Goal: Navigation & Orientation: Find specific page/section

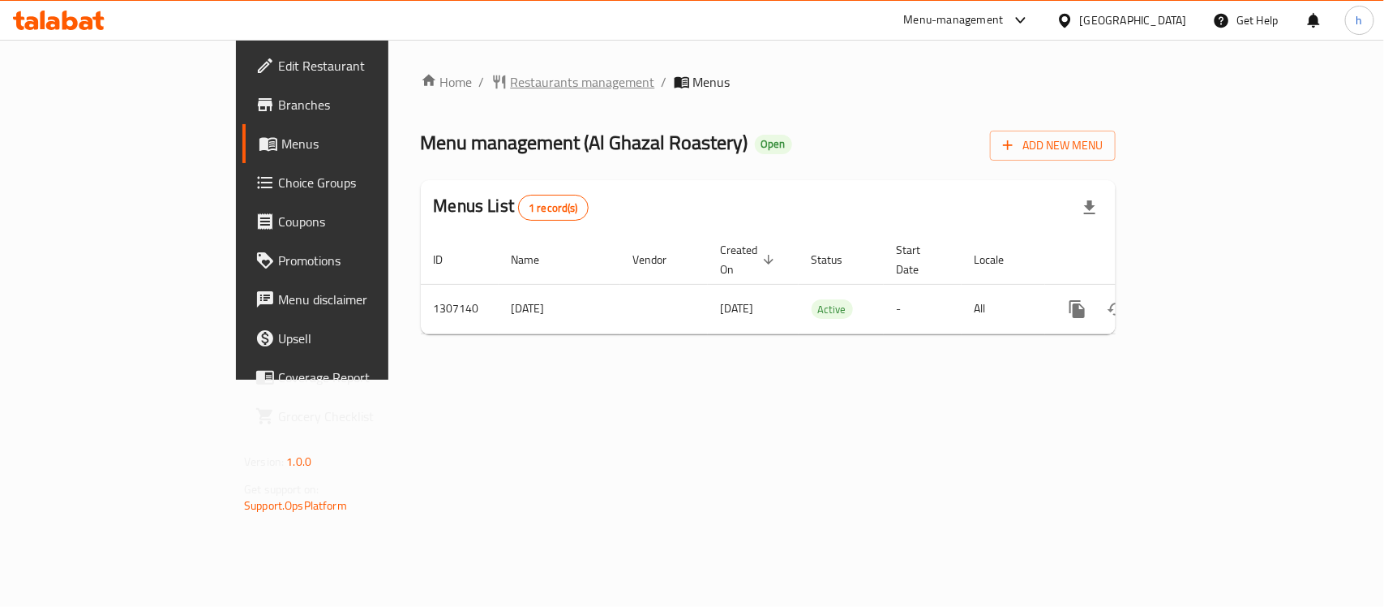
click at [511, 87] on span "Restaurants management" at bounding box center [583, 81] width 144 height 19
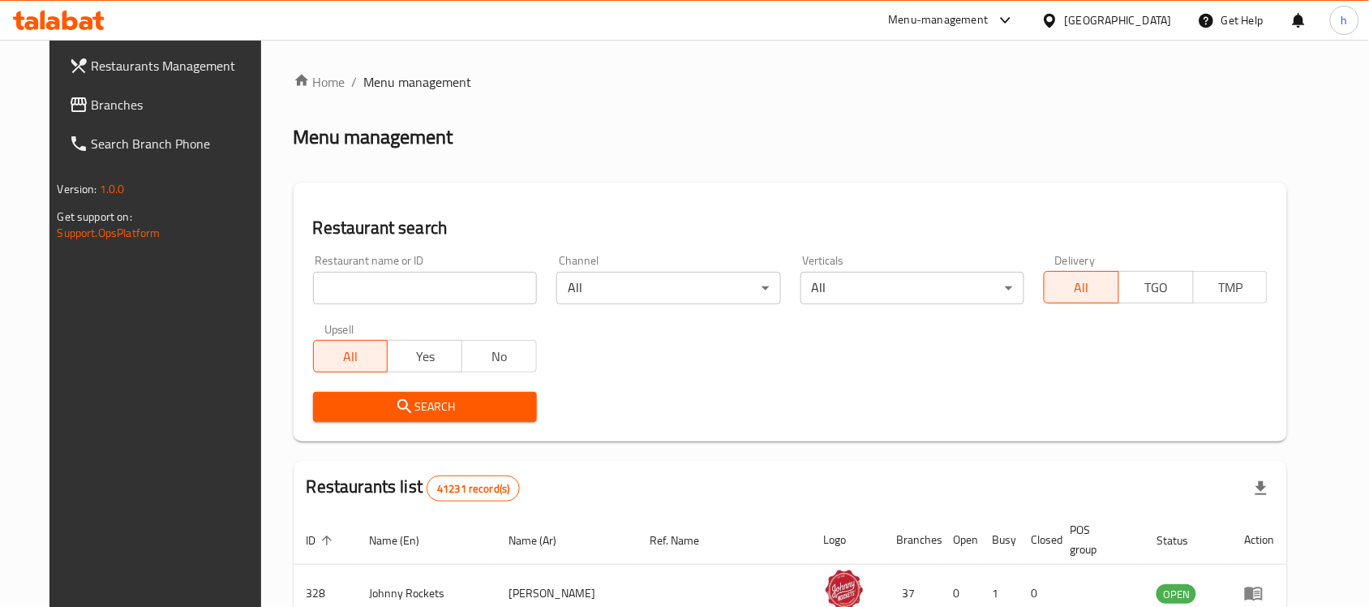
click at [111, 111] on span "Branches" at bounding box center [179, 104] width 174 height 19
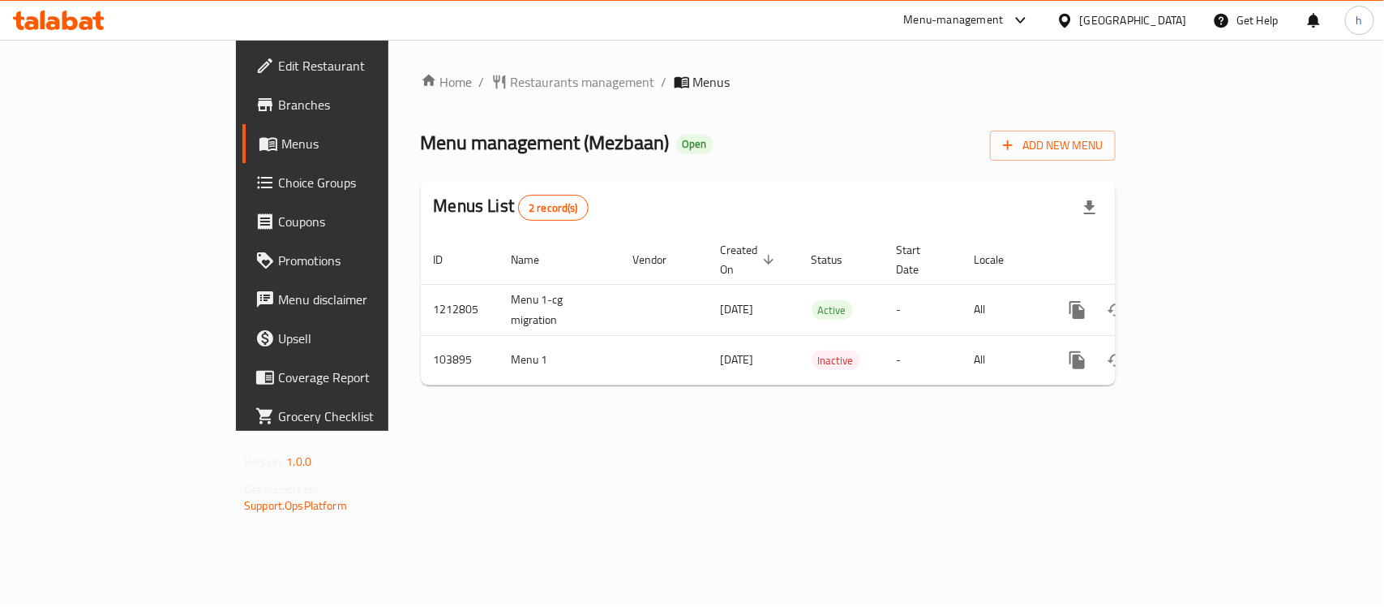
click at [1113, 34] on div "[GEOGRAPHIC_DATA]" at bounding box center [1122, 20] width 156 height 39
click at [1112, 20] on div "[GEOGRAPHIC_DATA]" at bounding box center [1133, 20] width 107 height 18
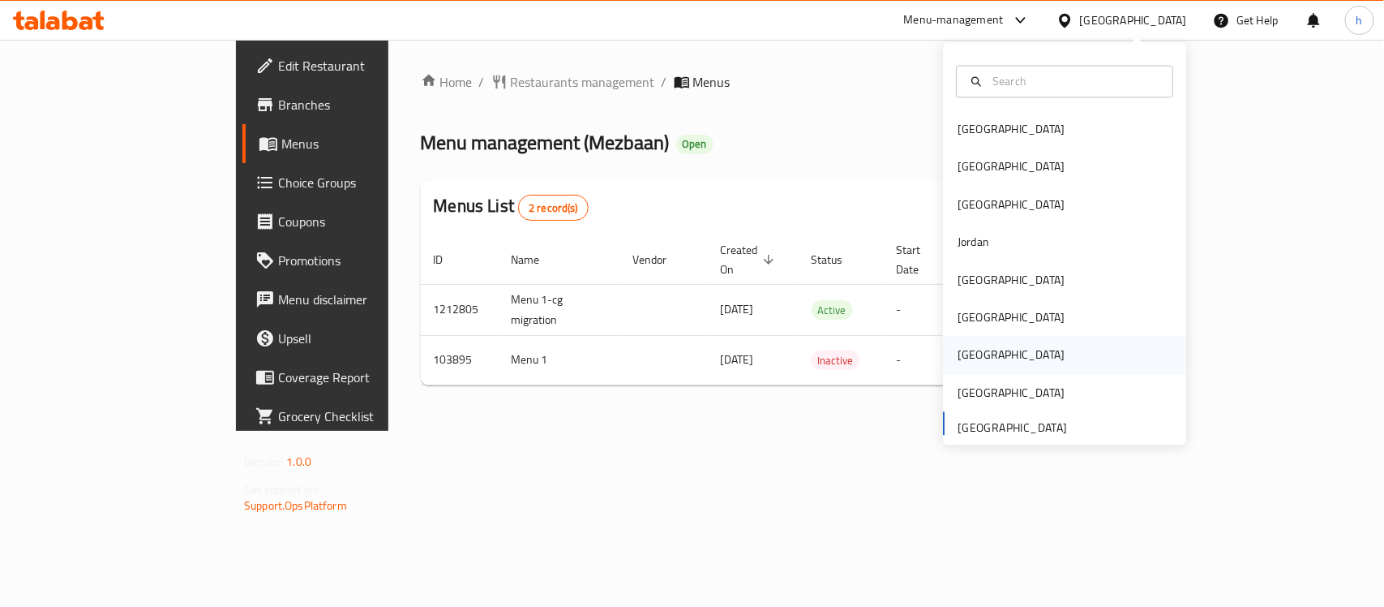
click at [970, 358] on div "[GEOGRAPHIC_DATA]" at bounding box center [1011, 355] width 107 height 18
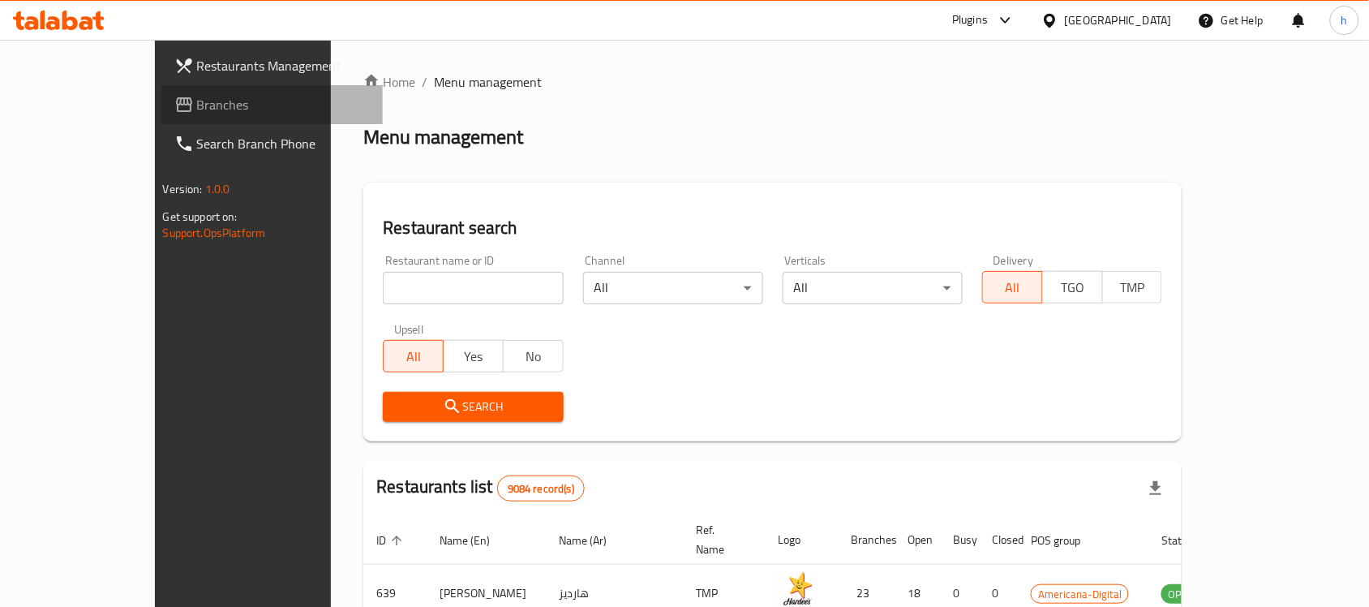
click at [197, 107] on span "Branches" at bounding box center [284, 104] width 174 height 19
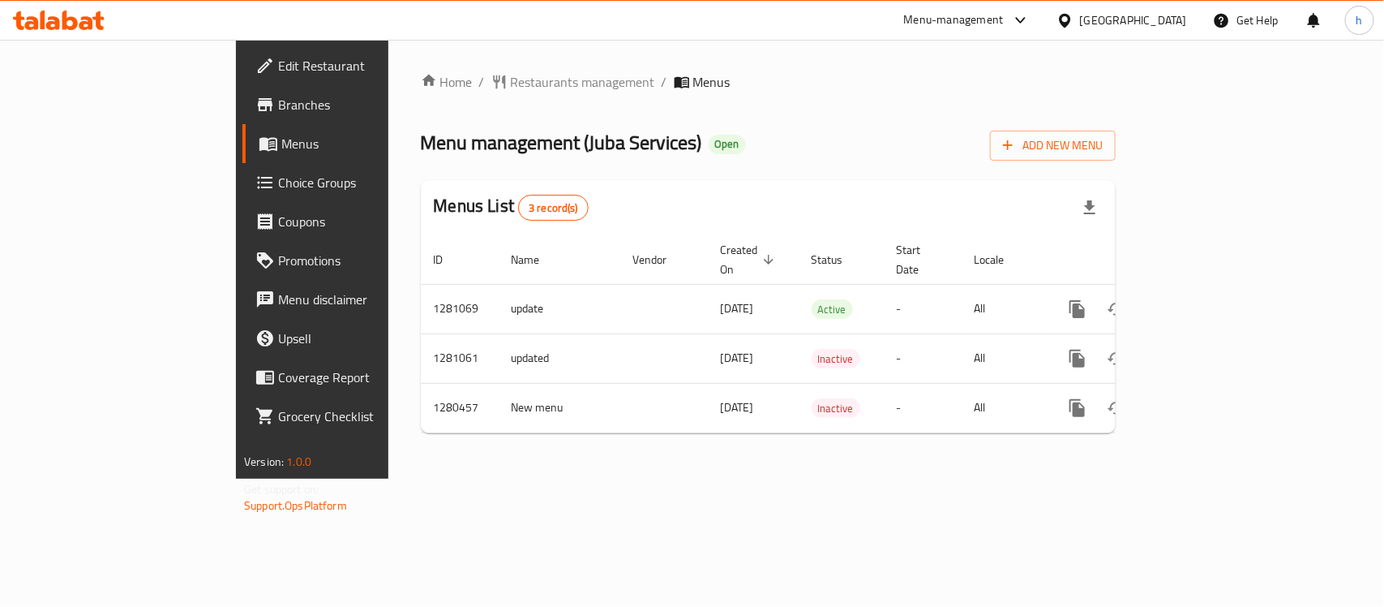
click at [488, 478] on div "Home / Restaurants management / Menus Menu management ( Juba Services ) Open Ad…" at bounding box center [768, 259] width 760 height 439
